Goal: Answer question/provide support: Share knowledge or assist other users

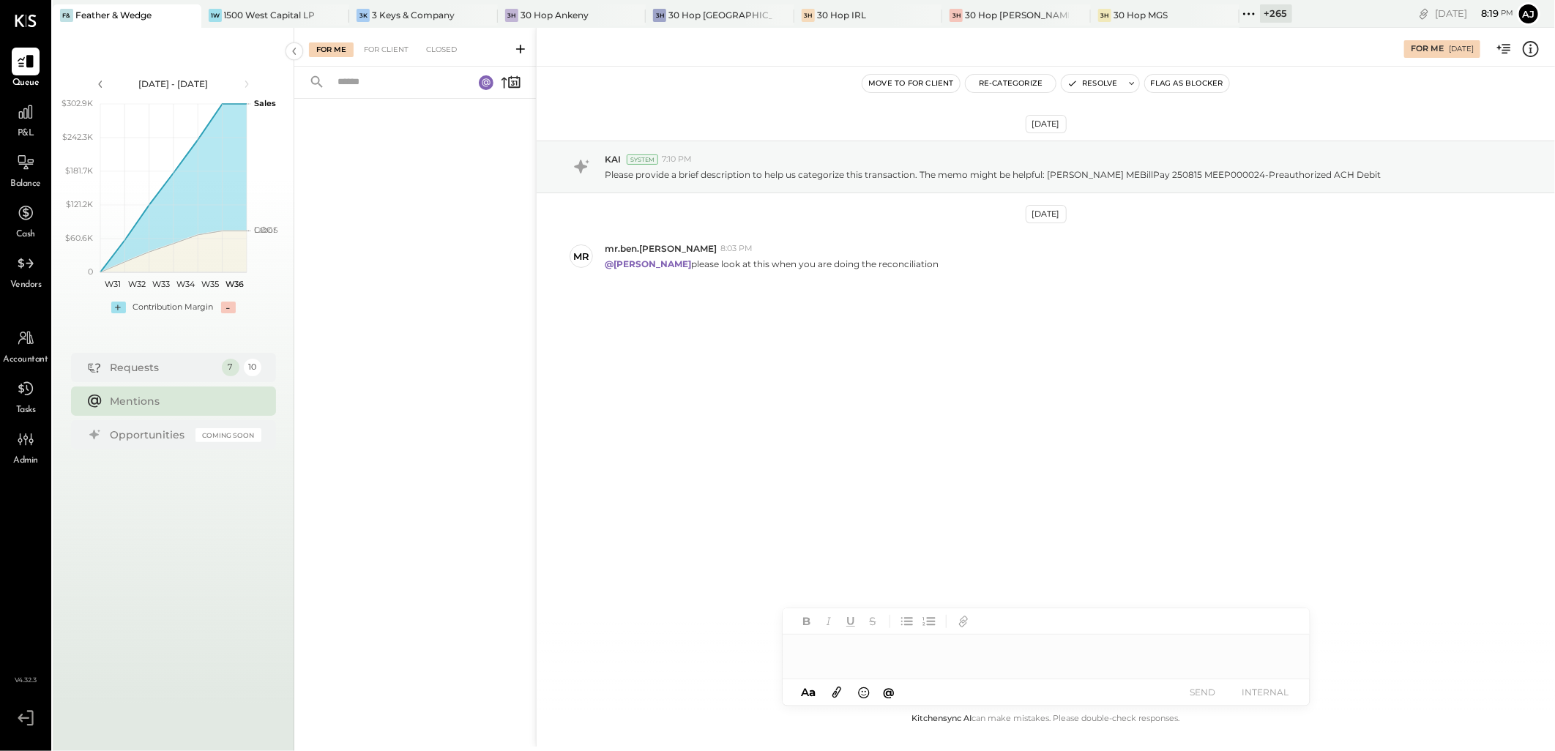
click at [779, 378] on div "[DATE] KAI System 7:10 PM Please provide a brief description to help us categor…" at bounding box center [1045, 247] width 1018 height 289
click at [955, 167] on div "Please provide a brief description to help us categorize this transaction. The …" at bounding box center [1074, 172] width 938 height 15
click at [381, 50] on div "For Client" at bounding box center [385, 49] width 59 height 15
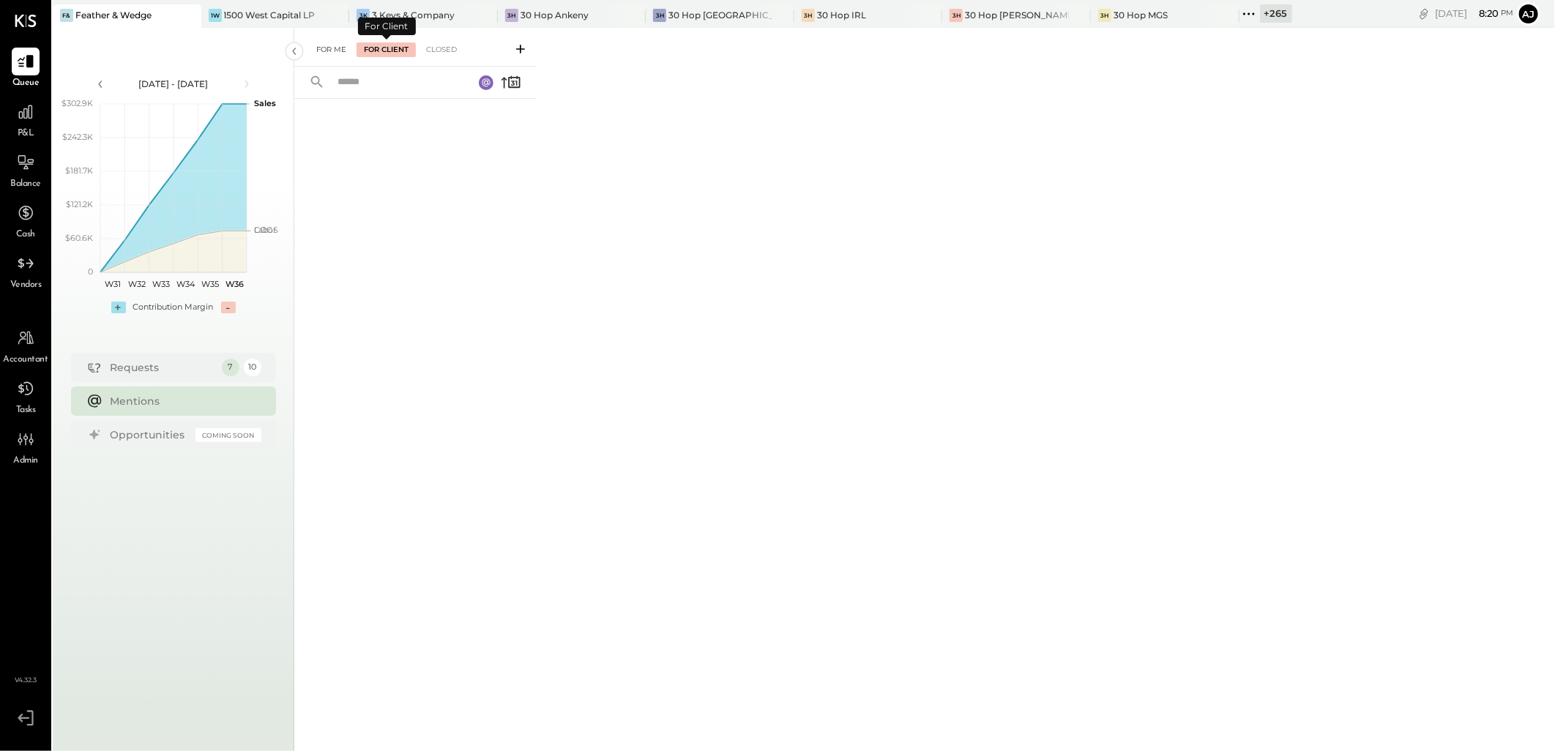
click at [335, 48] on div "For Me" at bounding box center [331, 49] width 45 height 15
click at [162, 368] on div "Requests" at bounding box center [163, 367] width 104 height 15
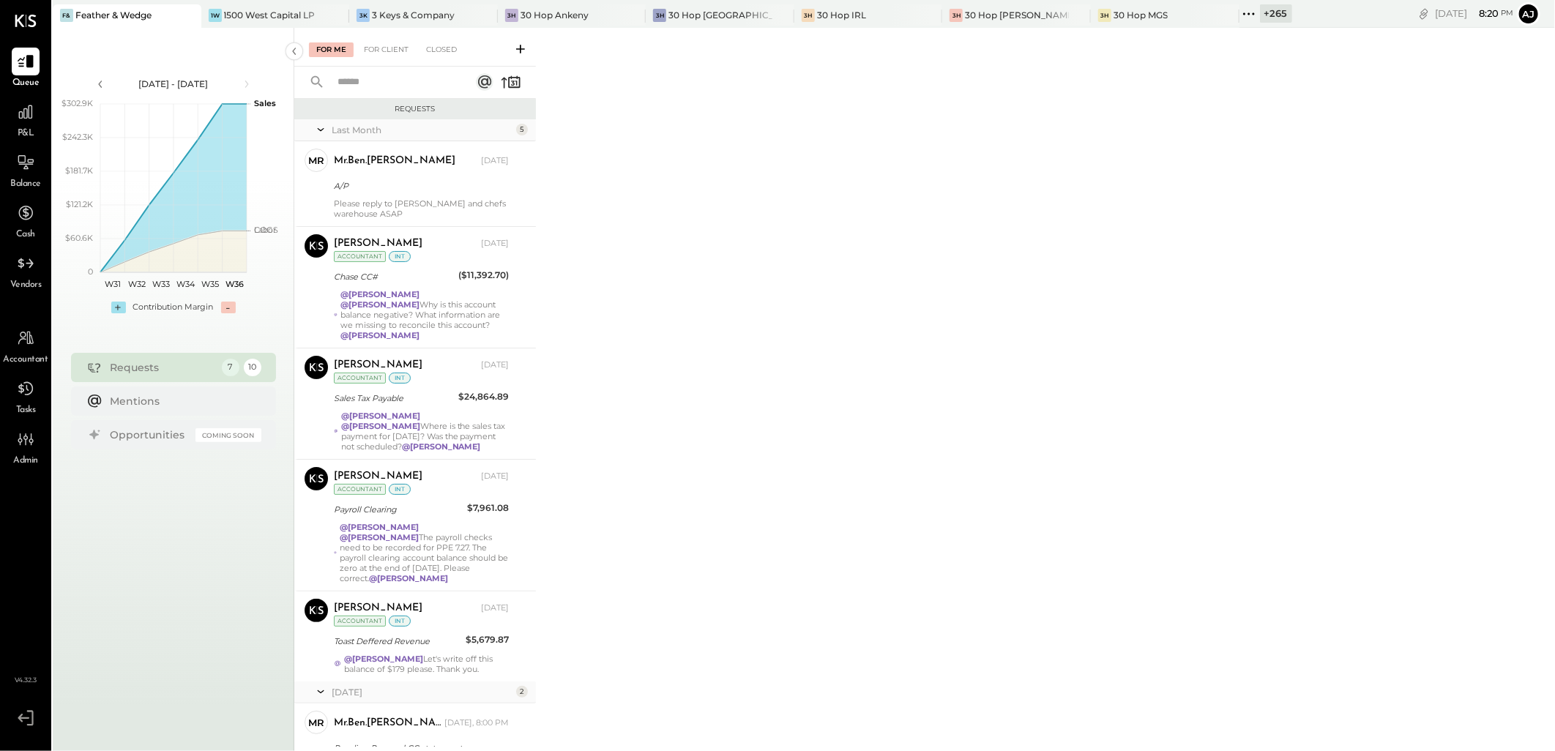
scroll to position [159, 0]
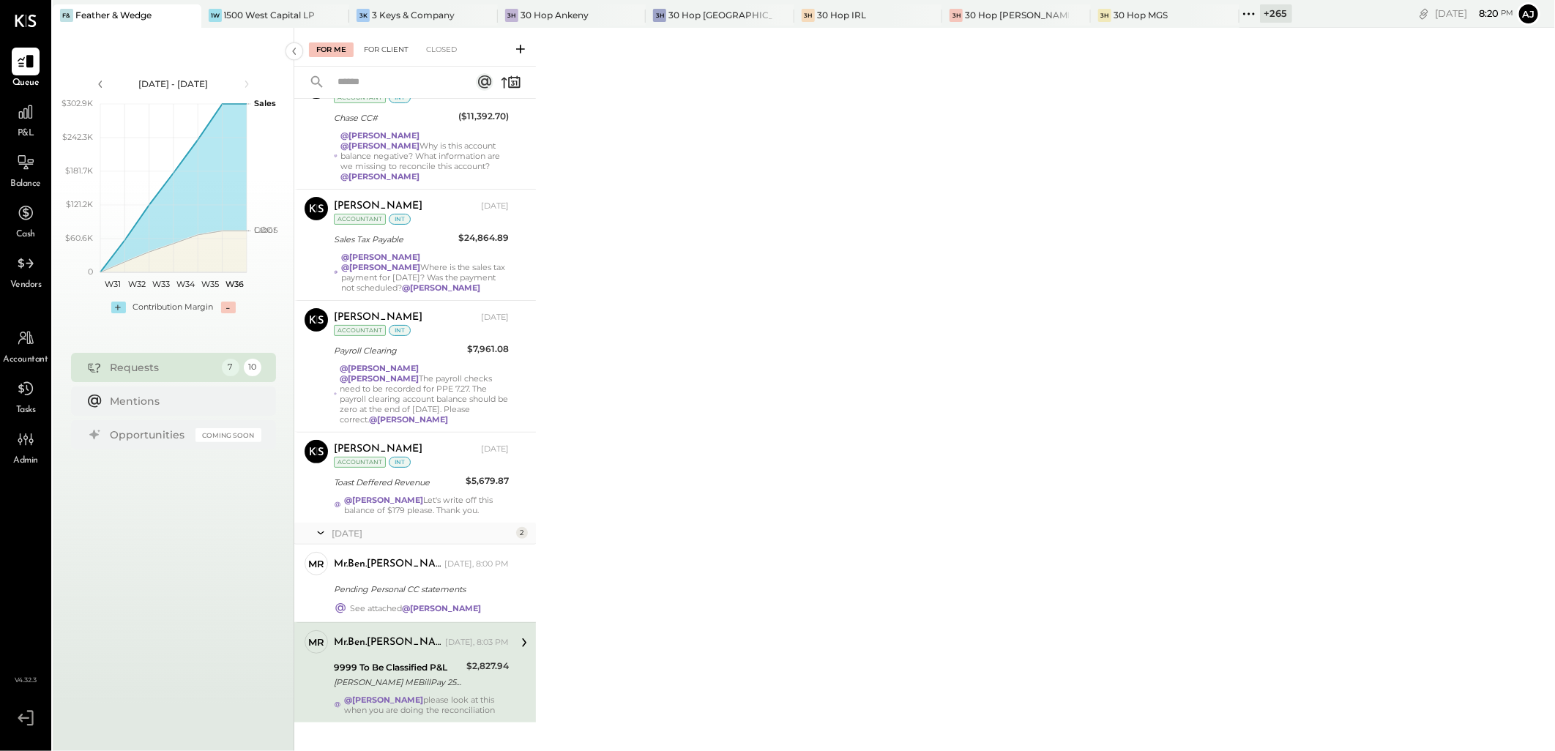
click at [377, 52] on div "For Client" at bounding box center [385, 49] width 59 height 15
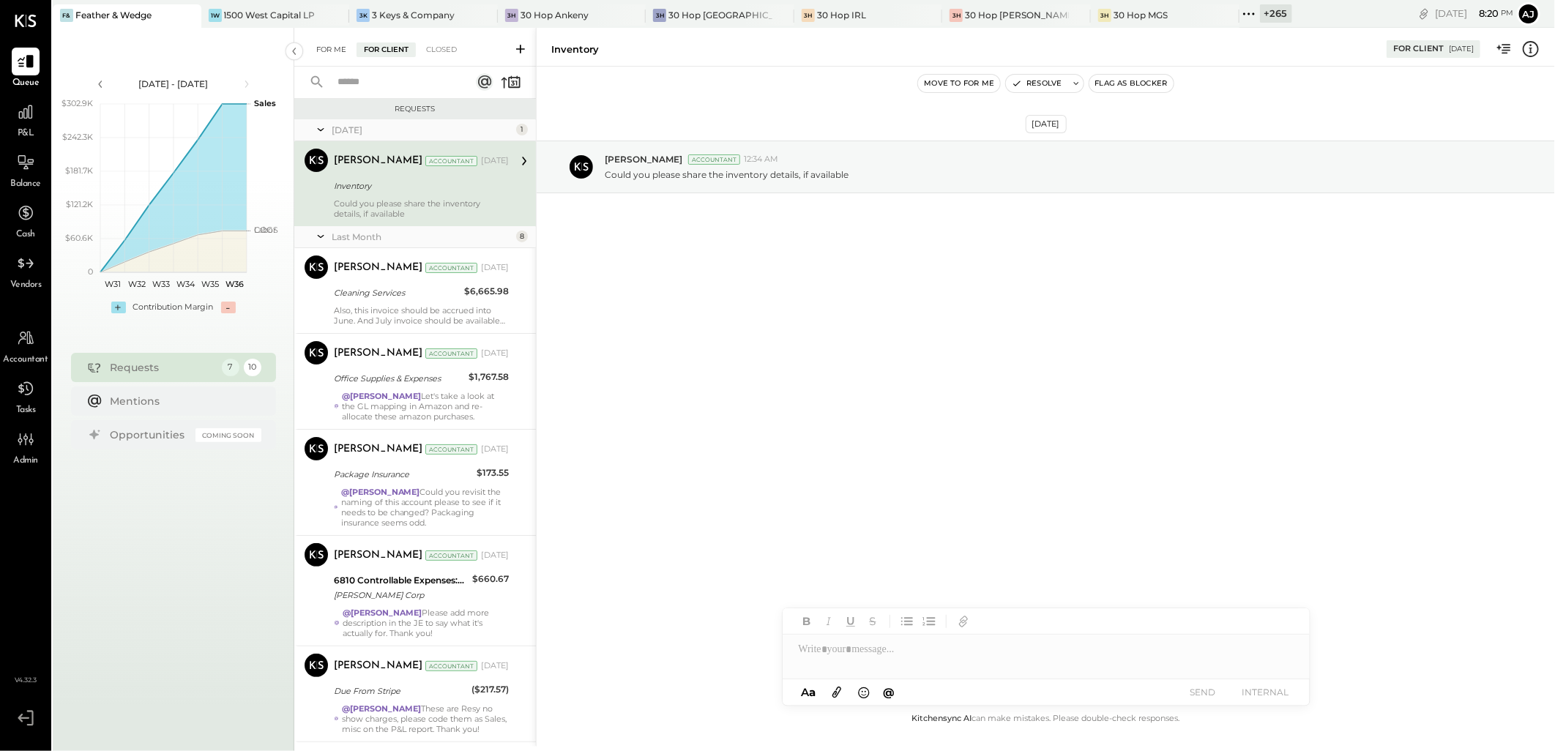
click at [348, 44] on div "For Me" at bounding box center [331, 49] width 45 height 15
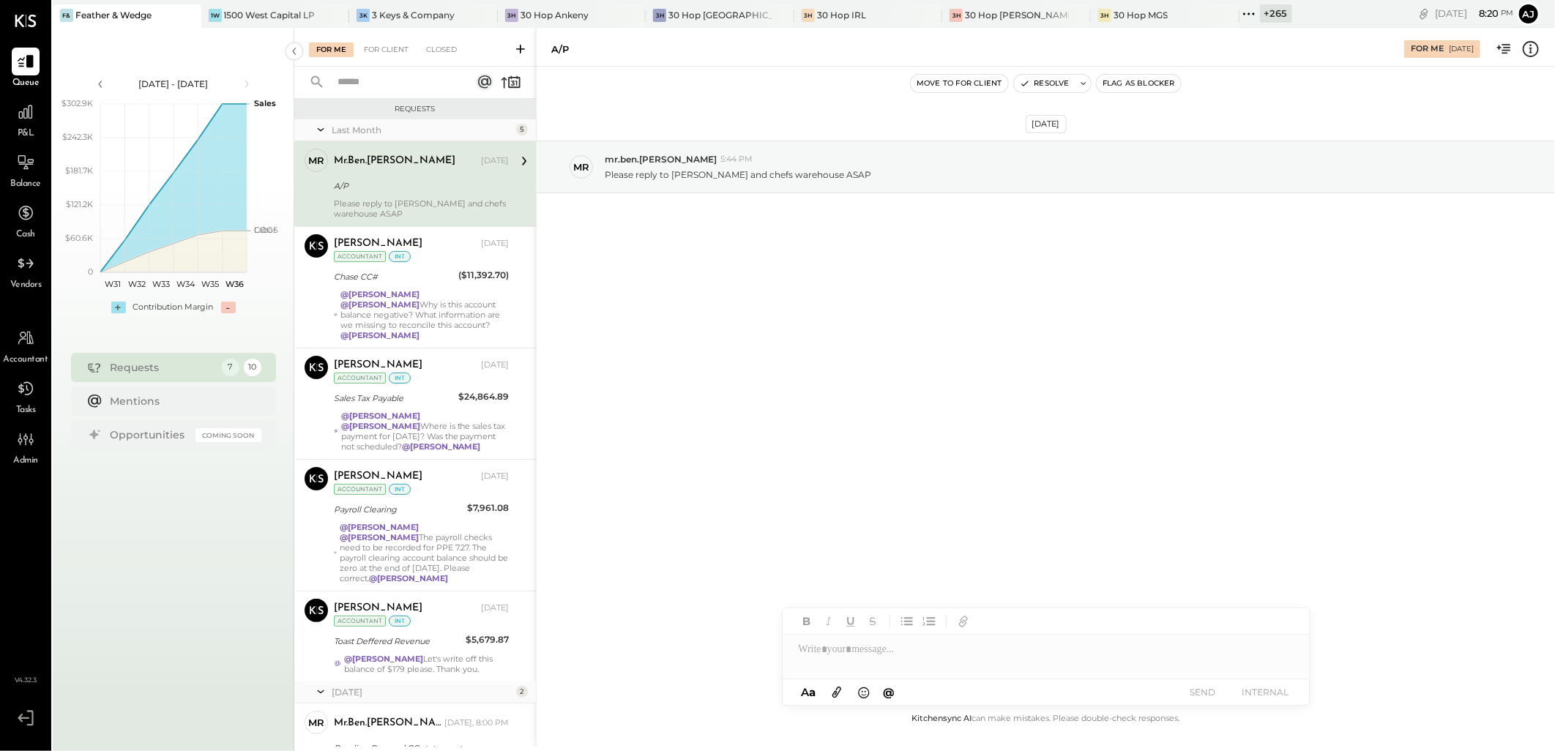
click at [412, 189] on div "A/P" at bounding box center [419, 186] width 171 height 15
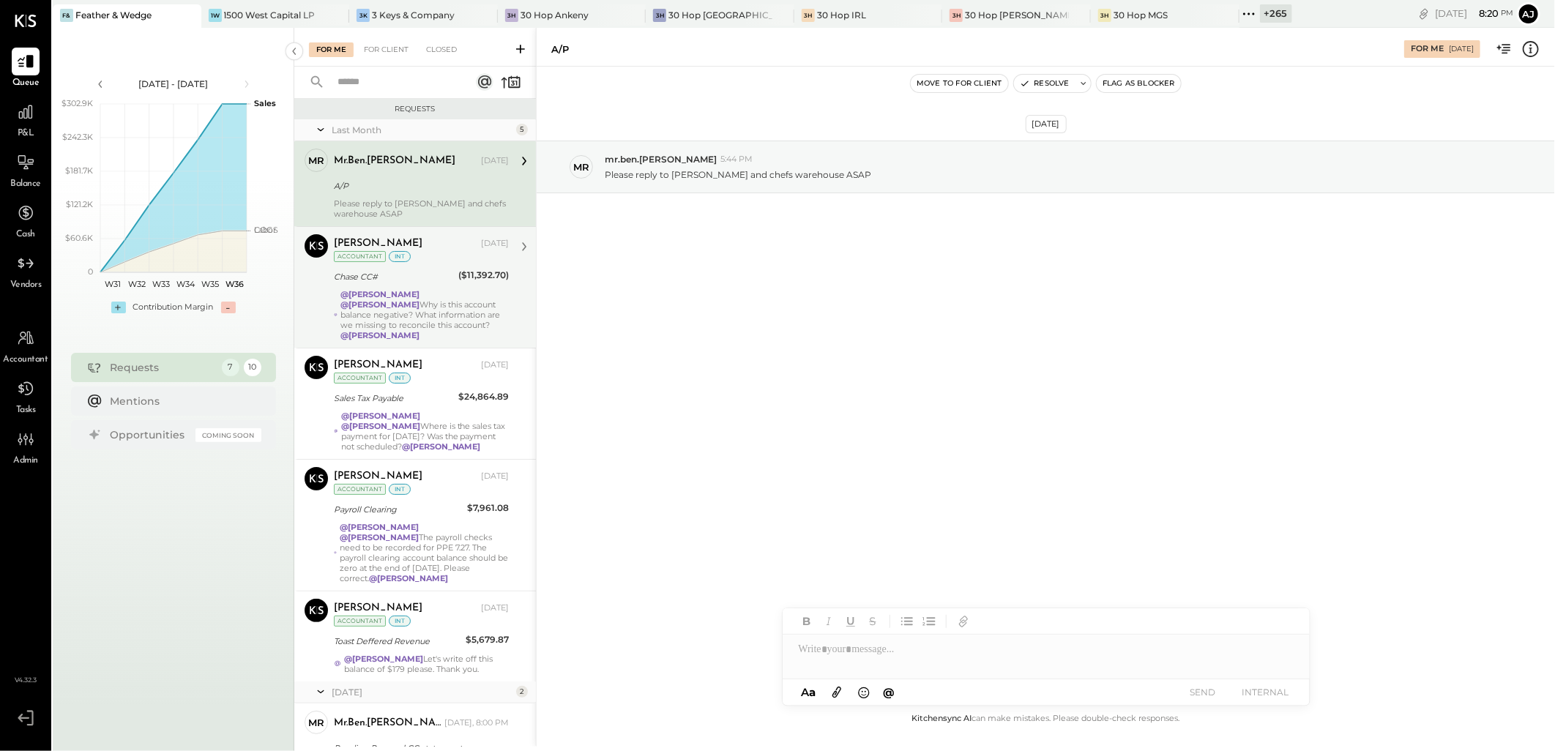
click at [356, 317] on div "@[PERSON_NAME] @[PERSON_NAME] Why is this account balance negative? What inform…" at bounding box center [424, 314] width 168 height 51
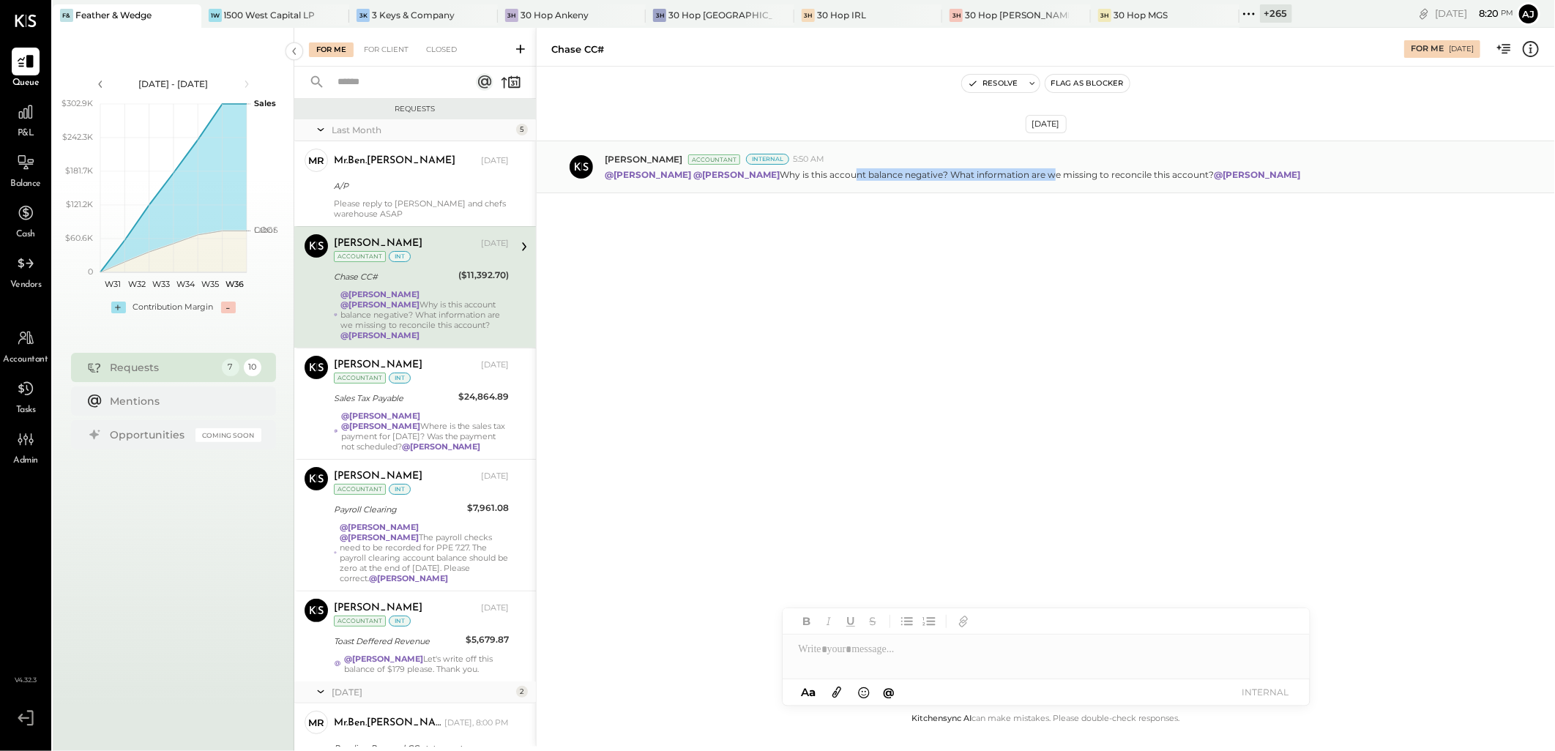
drag, startPoint x: 825, startPoint y: 176, endPoint x: 1026, endPoint y: 176, distance: 201.3
click at [1026, 176] on p "@[PERSON_NAME] @[PERSON_NAME] Why is this account balance negative? What inform…" at bounding box center [953, 174] width 697 height 12
drag, startPoint x: 1026, startPoint y: 176, endPoint x: 1026, endPoint y: 242, distance: 65.9
click at [1026, 242] on div "[DATE] [PERSON_NAME] Accountant Internal 5:50 AM @[PERSON_NAME] @[PERSON_NAME] …" at bounding box center [1045, 203] width 1018 height 200
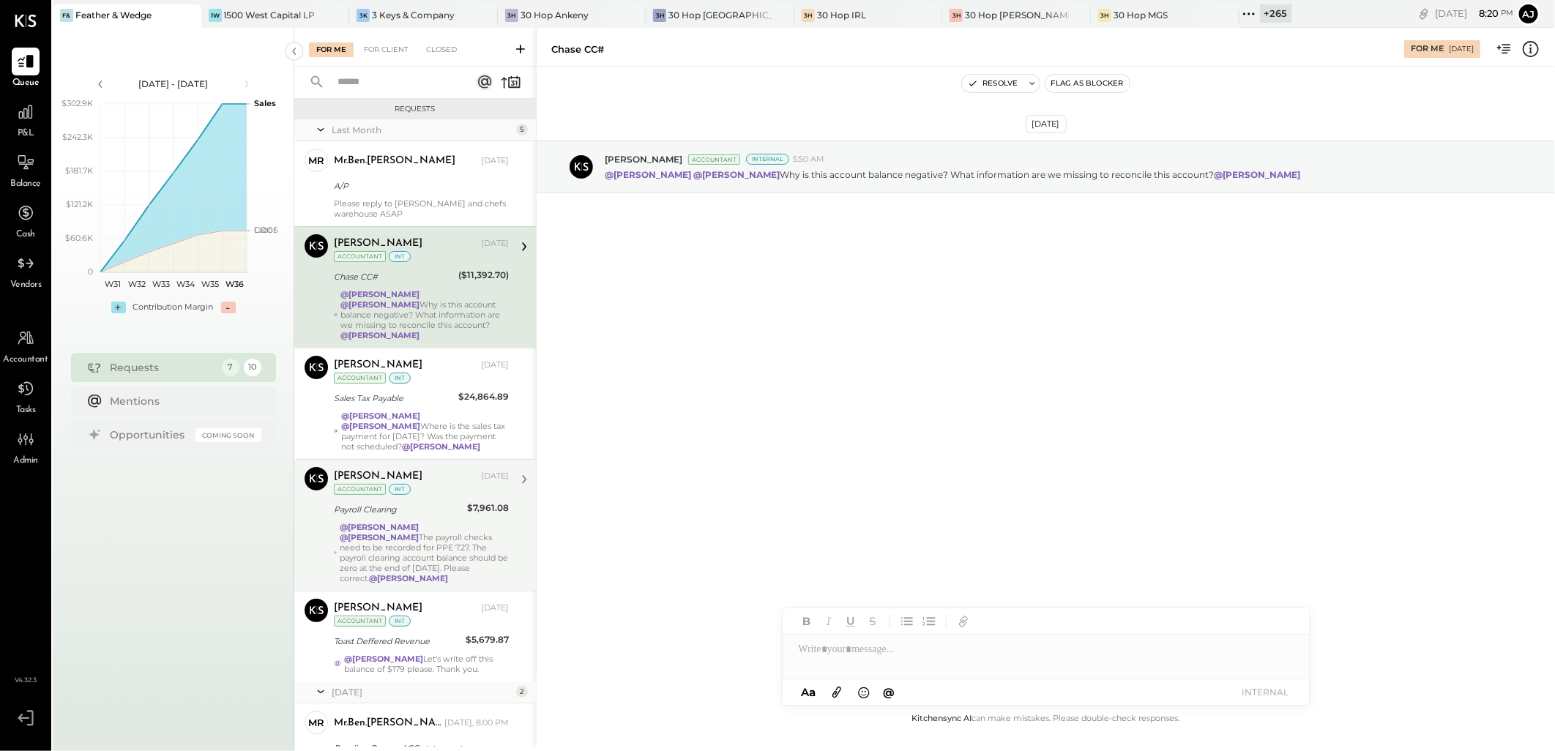
click at [390, 542] on div "@[PERSON_NAME] @[PERSON_NAME] The payroll checks need to be recorded for PPE 7.…" at bounding box center [424, 552] width 169 height 61
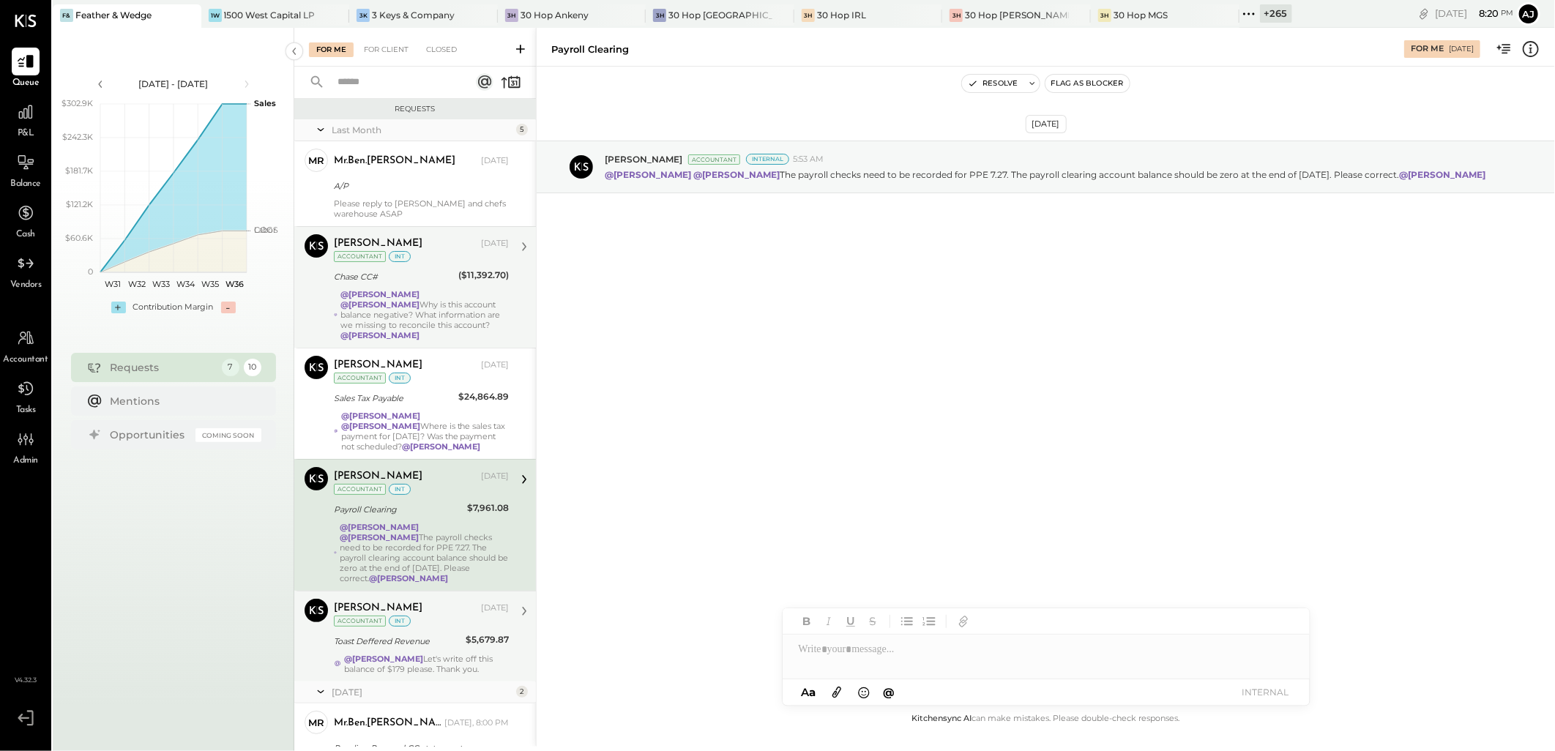
click at [415, 654] on div "@[PERSON_NAME] Let's write off this balance of $179 please. Thank you." at bounding box center [426, 664] width 165 height 20
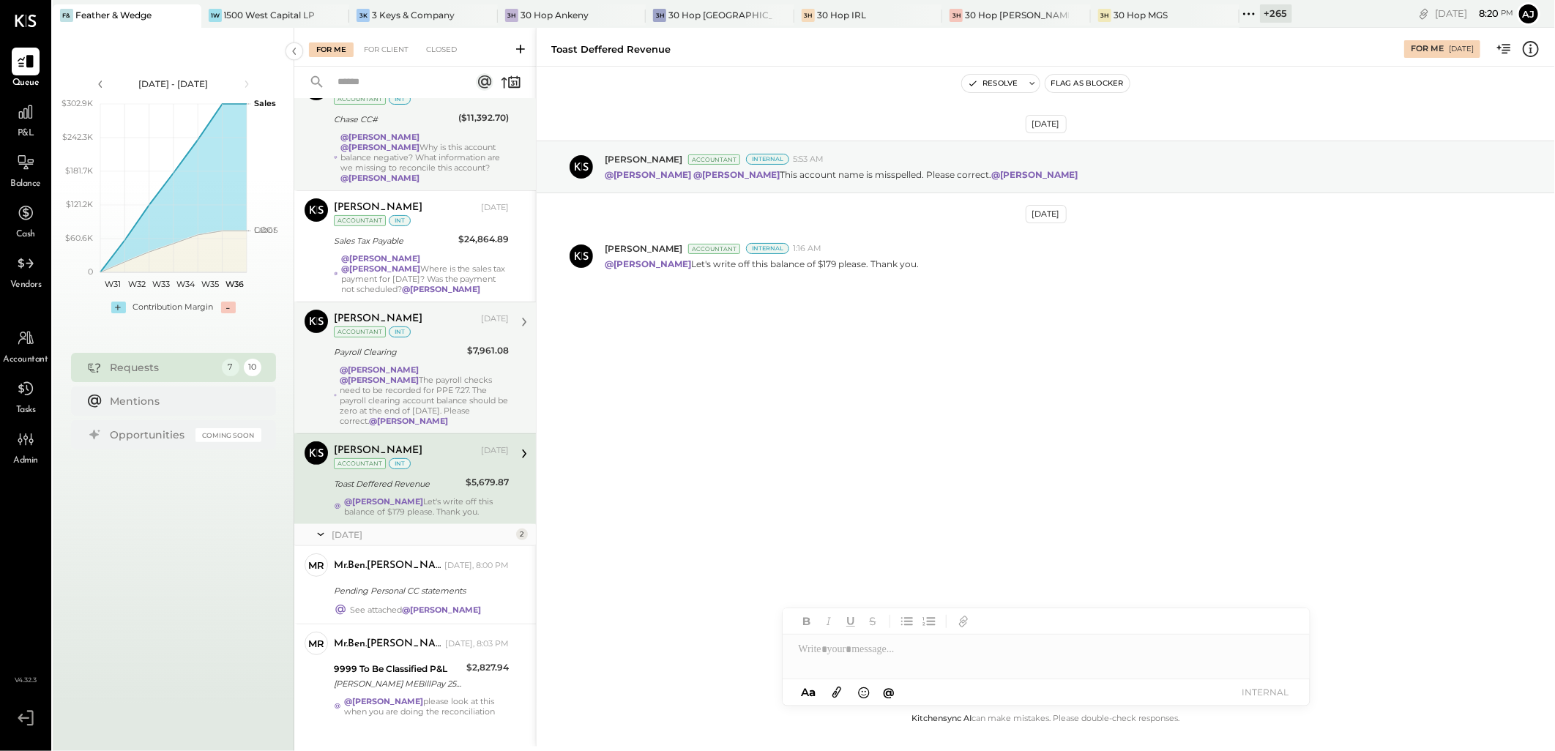
scroll to position [159, 0]
click at [446, 472] on div "[PERSON_NAME] [DATE] Accountant int Toast Deffered Revenue $5,679.87 @[PERSON_N…" at bounding box center [421, 477] width 175 height 75
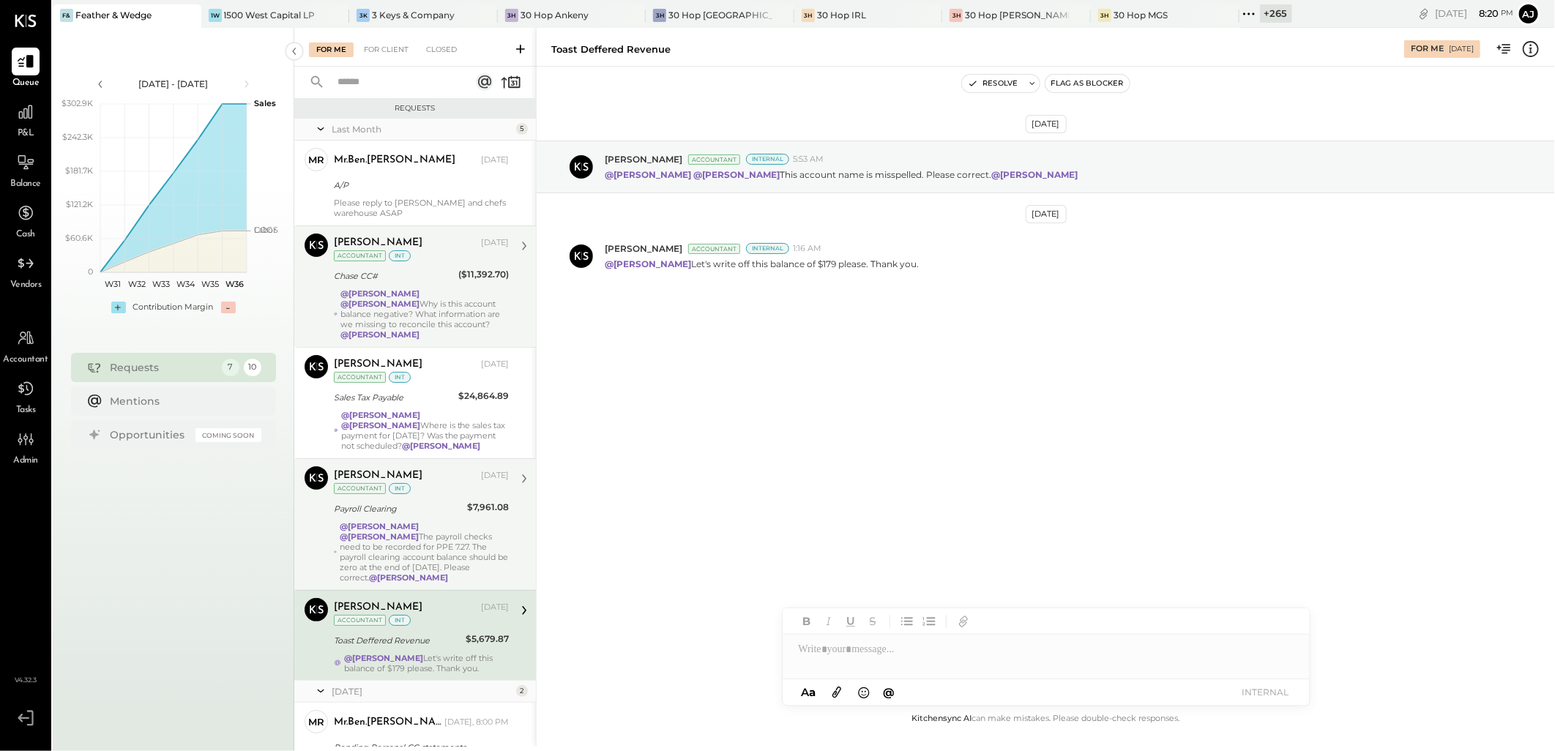
scroll to position [0, 0]
click at [429, 532] on div "@[PERSON_NAME] @[PERSON_NAME] The payroll checks need to be recorded for PPE 7.…" at bounding box center [424, 552] width 169 height 61
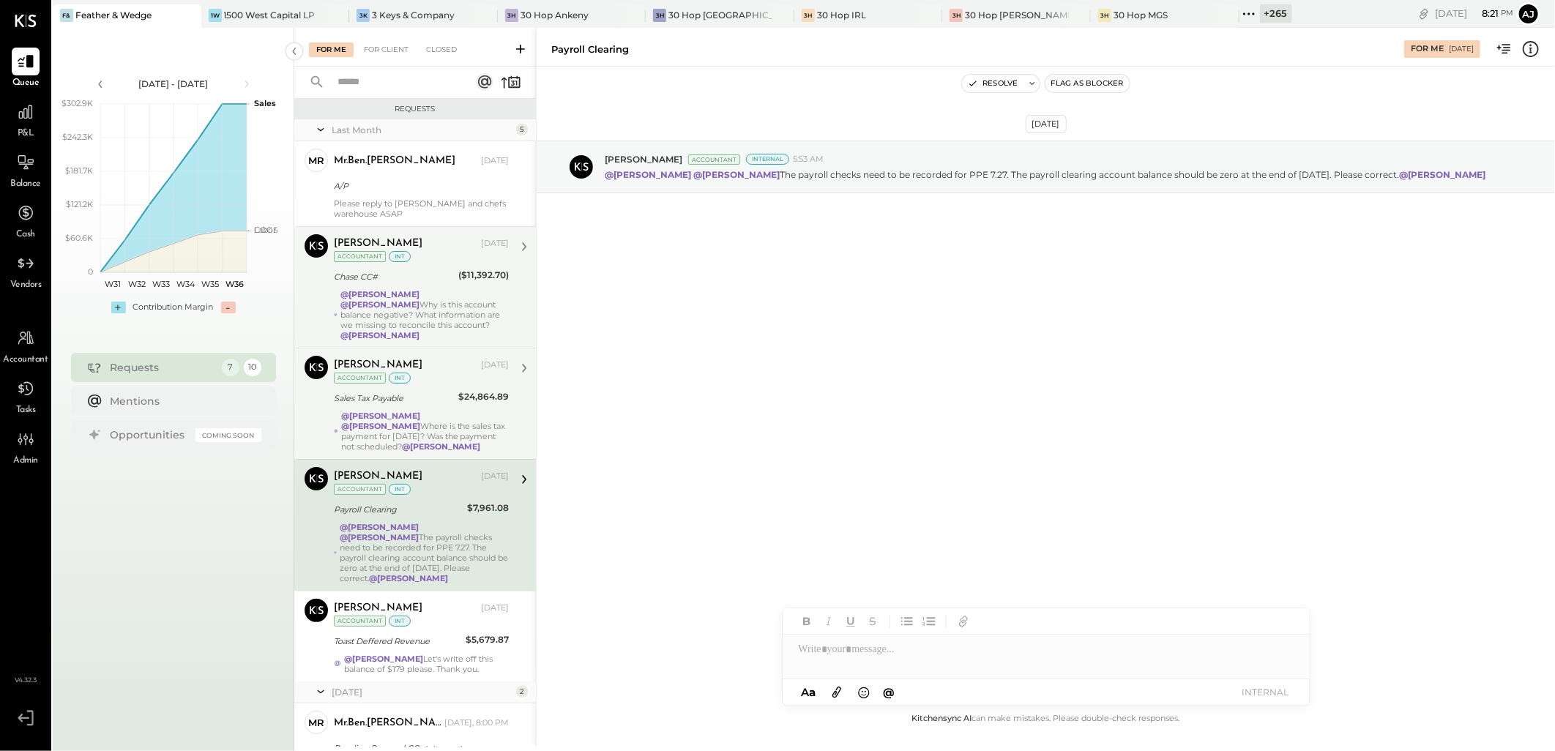
click at [459, 425] on div "@[PERSON_NAME] @[PERSON_NAME] Where is the sales tax payment for [DATE]? Was th…" at bounding box center [425, 431] width 168 height 41
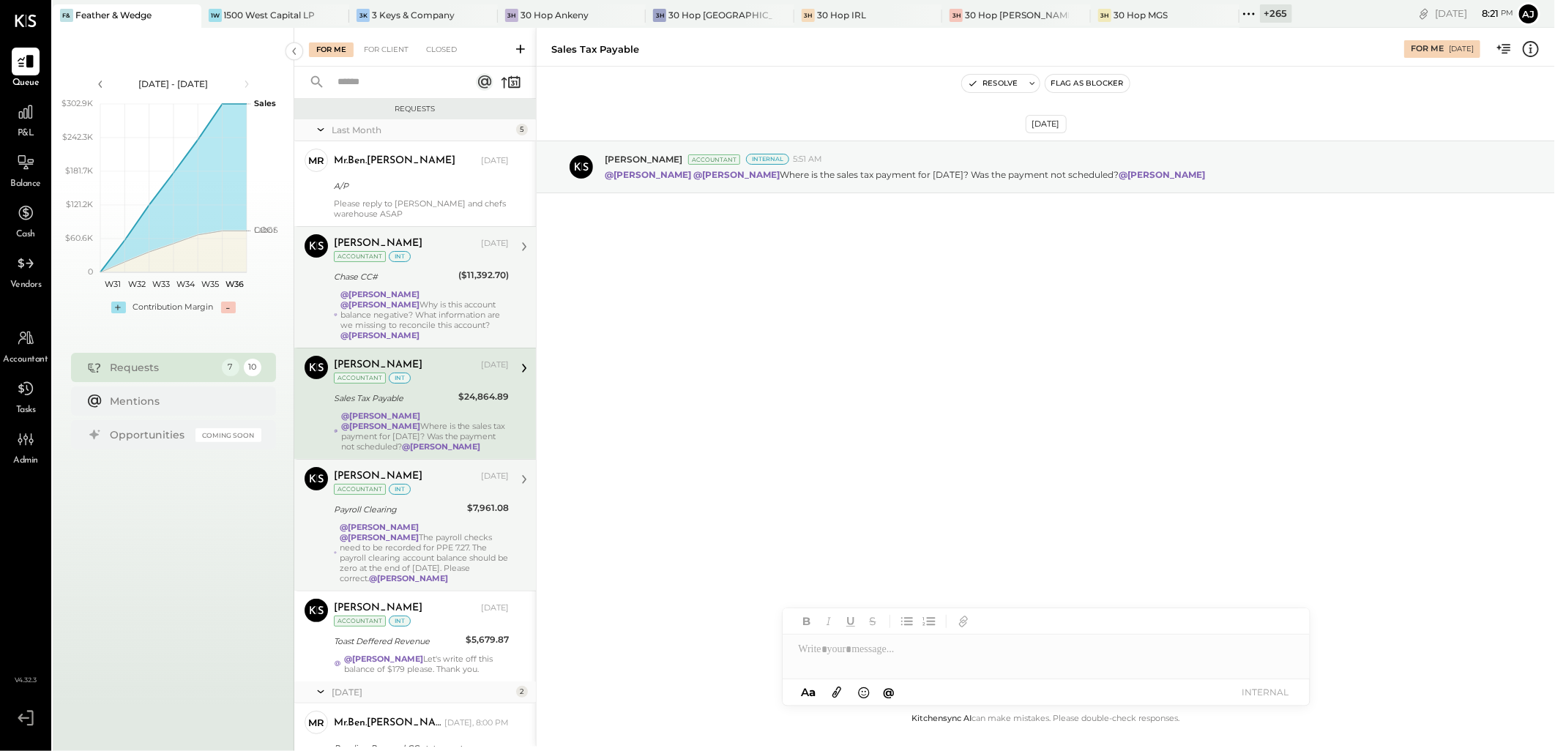
click at [476, 304] on div "@[PERSON_NAME] @[PERSON_NAME] Why is this account balance negative? What inform…" at bounding box center [424, 314] width 168 height 51
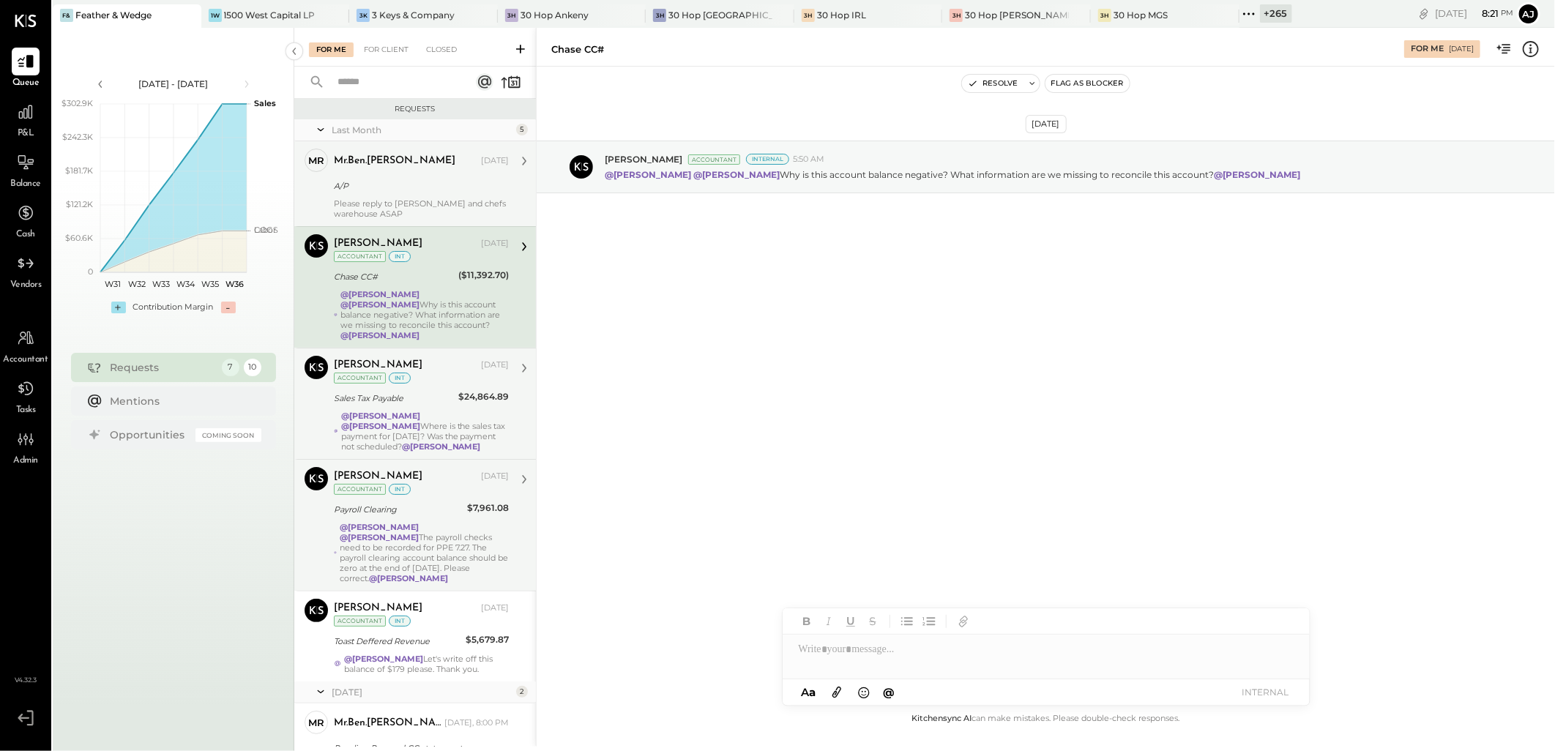
click at [428, 193] on div "A/P" at bounding box center [419, 186] width 171 height 18
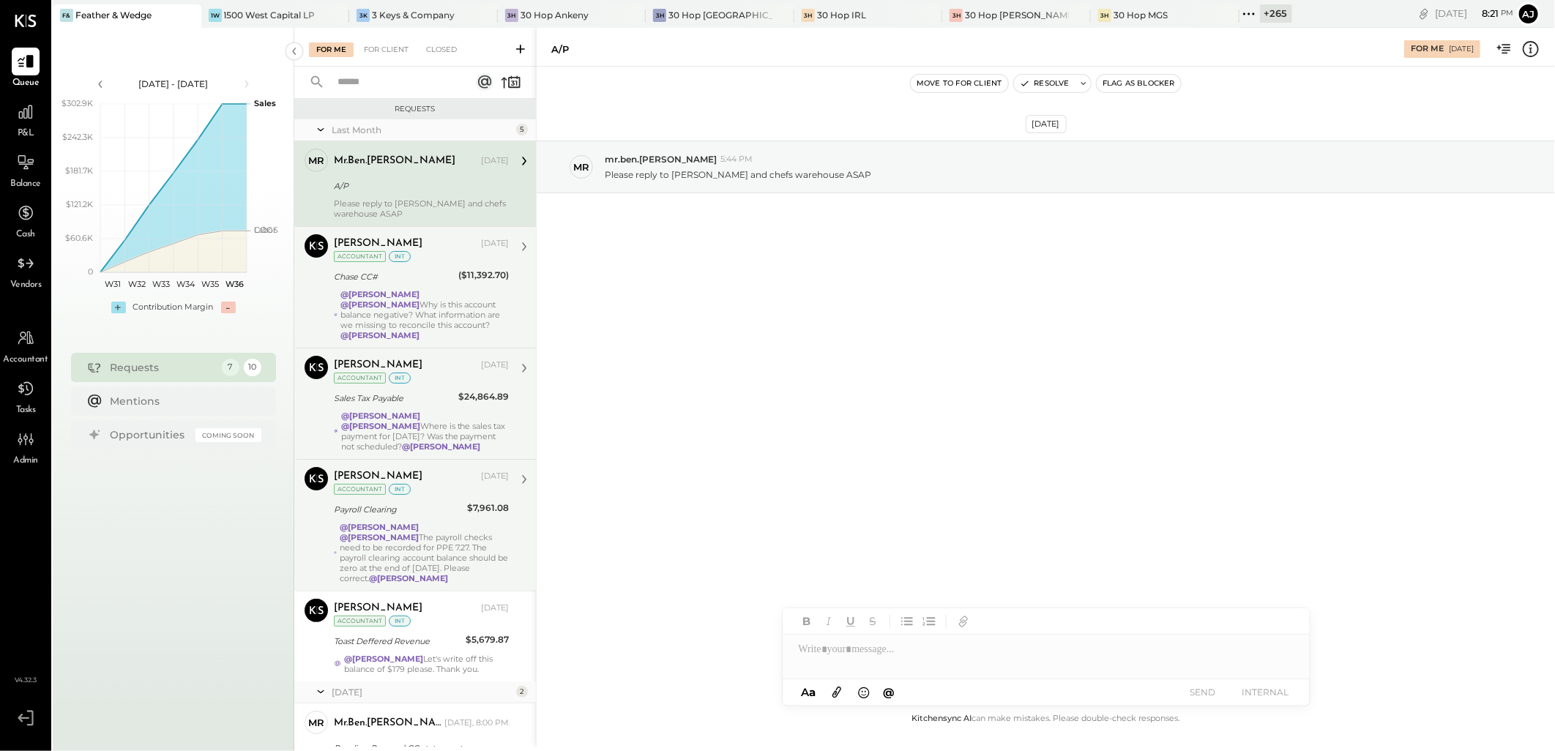
click at [374, 323] on div "@[PERSON_NAME] @[PERSON_NAME] Why is this account balance negative? What inform…" at bounding box center [424, 314] width 168 height 51
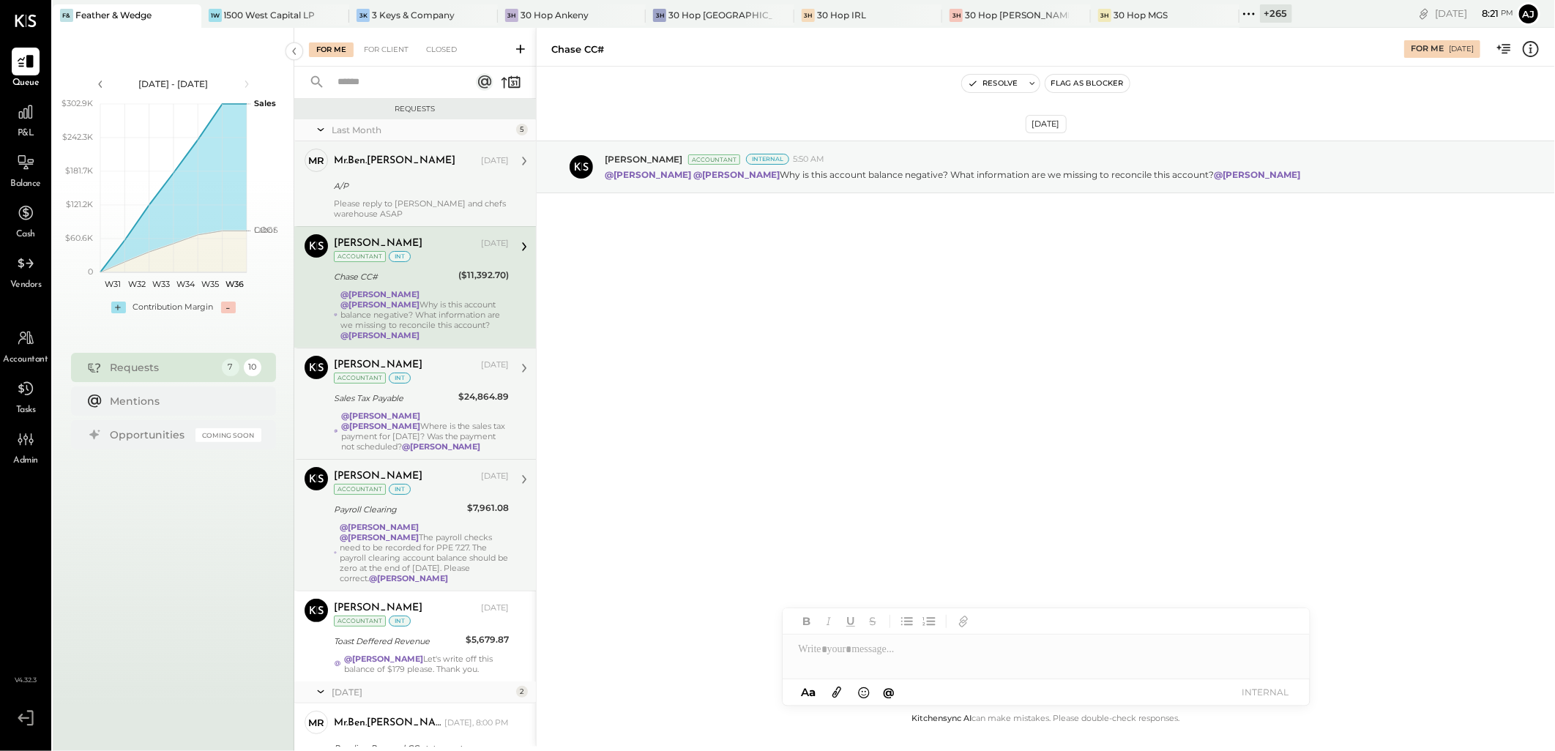
click at [411, 208] on div "Please reply to [PERSON_NAME] and chefs warehouse ASAP" at bounding box center [421, 208] width 175 height 20
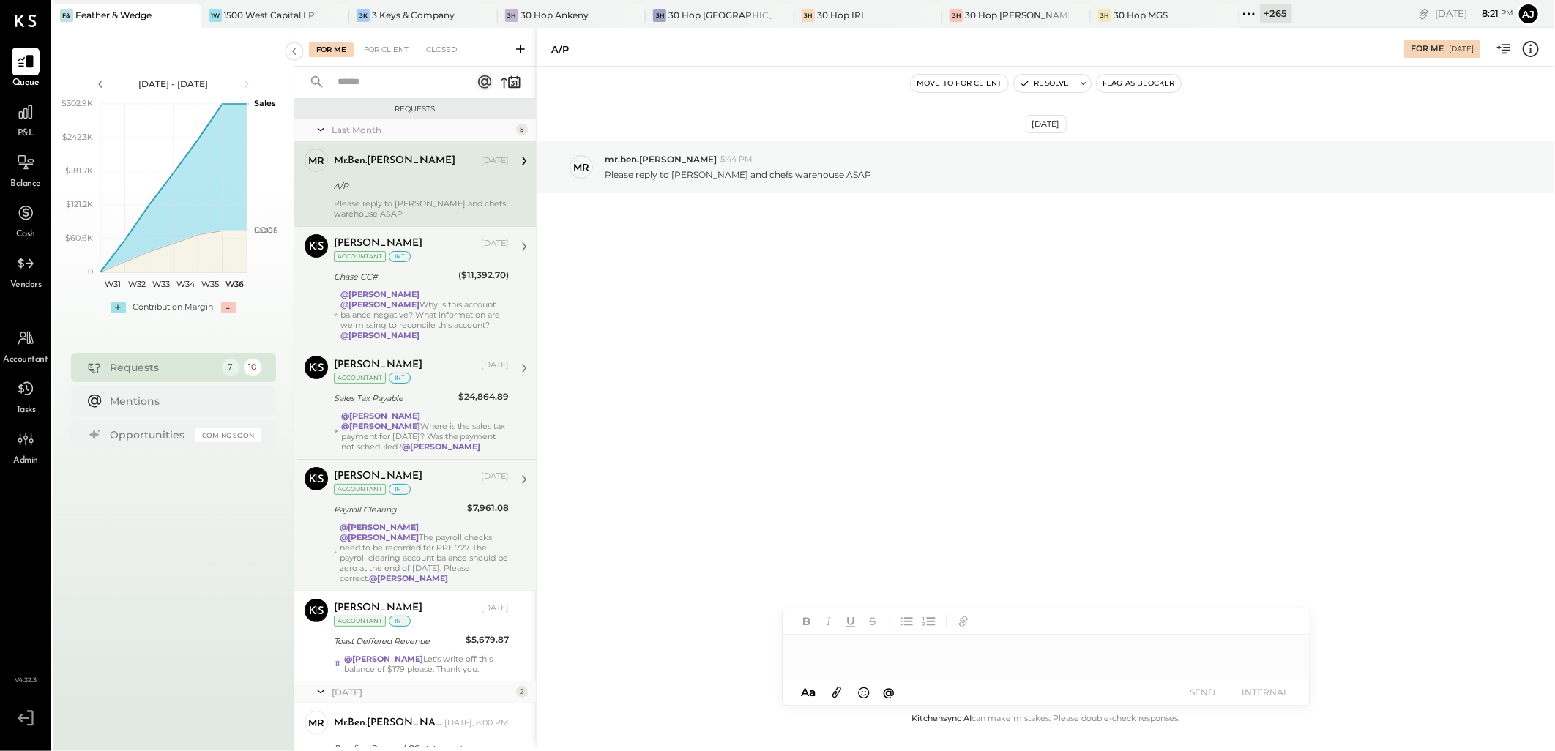
click at [820, 640] on div at bounding box center [1045, 649] width 527 height 29
click at [604, 326] on div "[DATE] mr mr.ben.[PERSON_NAME] 5:44 PM Please reply to [PERSON_NAME] and chefs …" at bounding box center [1045, 388] width 1018 height 643
click at [389, 195] on div "mr.ben.[PERSON_NAME] [DATE] A/P Please reply to Touton and chefs warehouse ASAP" at bounding box center [421, 184] width 175 height 70
click at [25, 67] on icon at bounding box center [25, 61] width 19 height 19
